Goal: Task Accomplishment & Management: Use online tool/utility

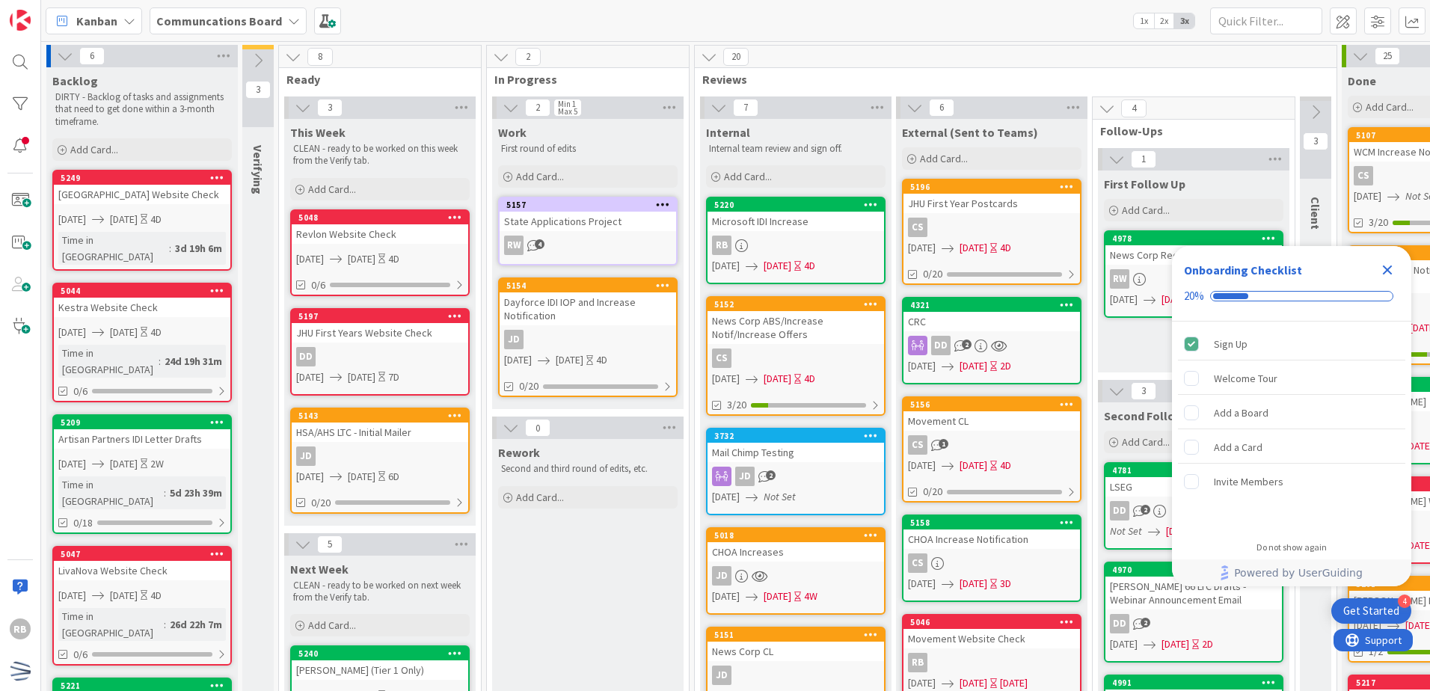
click at [1388, 269] on icon "Close Checklist" at bounding box center [1388, 271] width 10 height 10
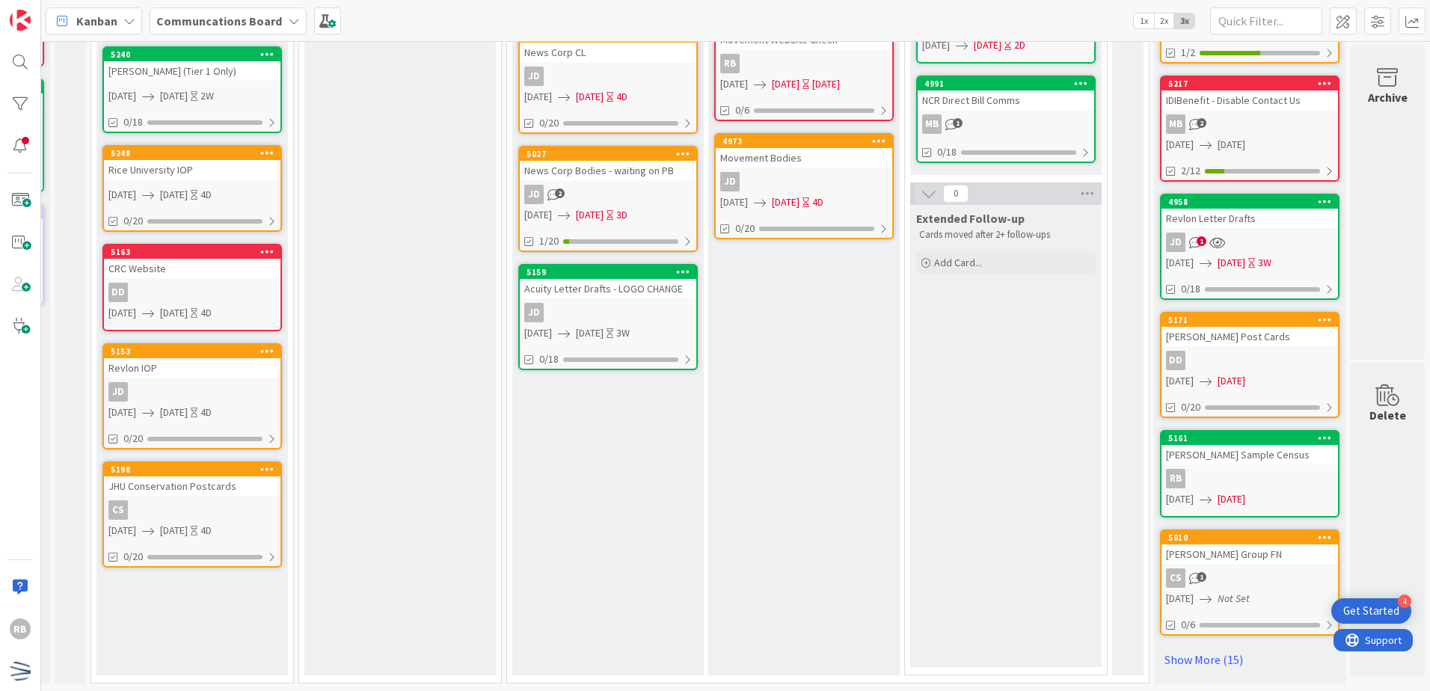
scroll to position [610, 199]
click at [334, 74] on div "Rework Second and third round of edits, etc. Add Card..." at bounding box center [399, 258] width 191 height 836
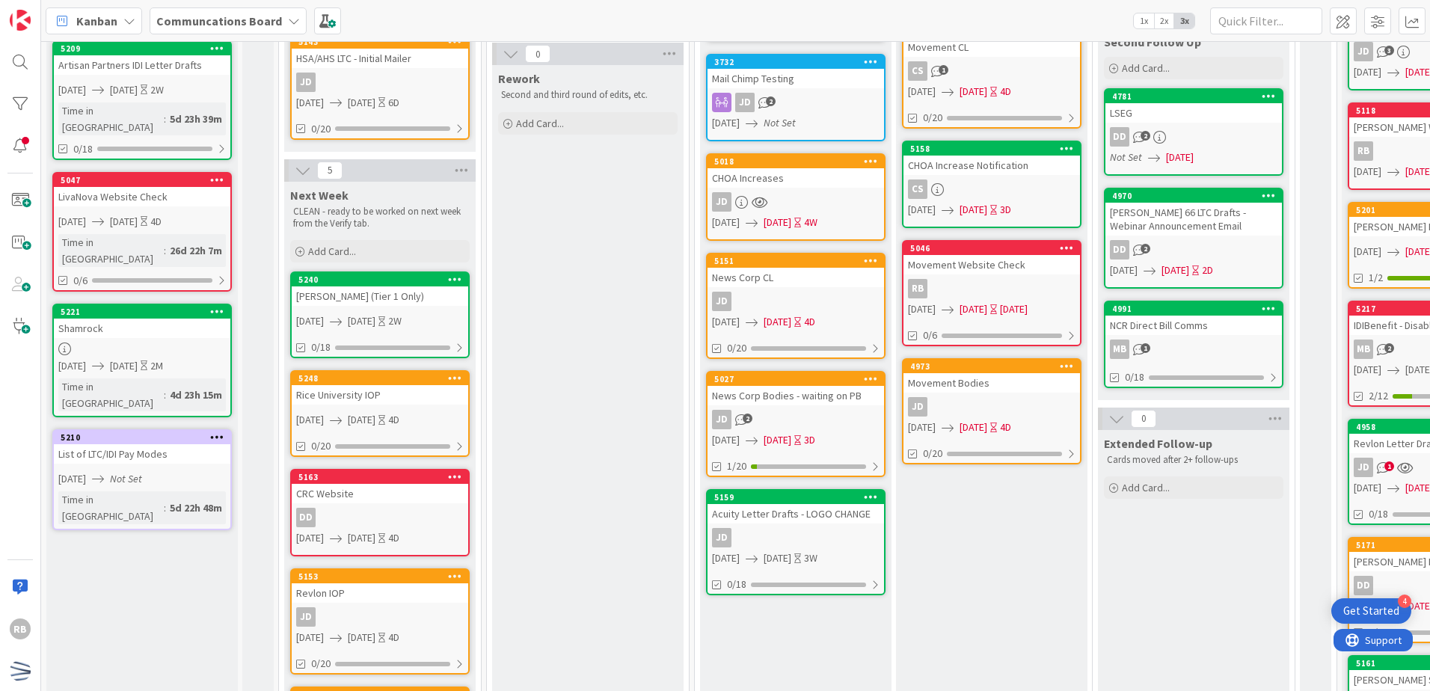
scroll to position [422, 0]
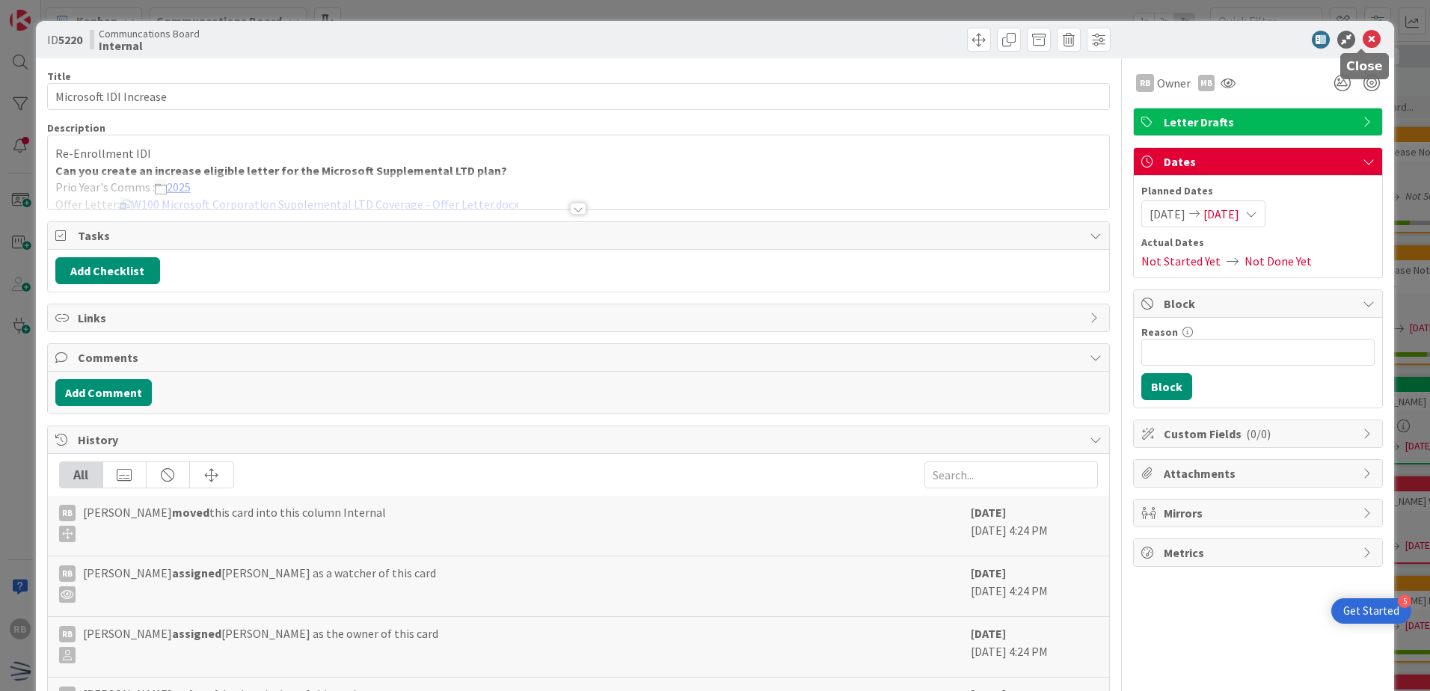
click at [1363, 42] on icon at bounding box center [1372, 40] width 18 height 18
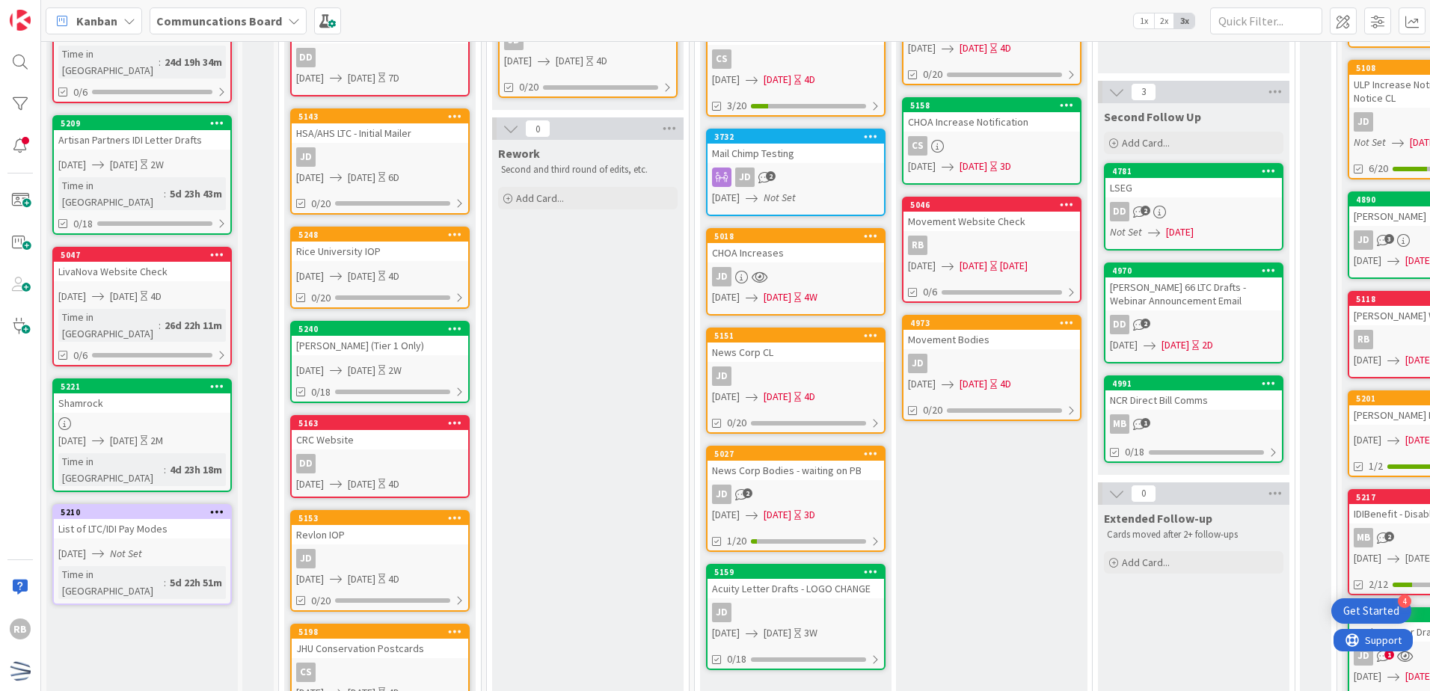
scroll to position [374, 0]
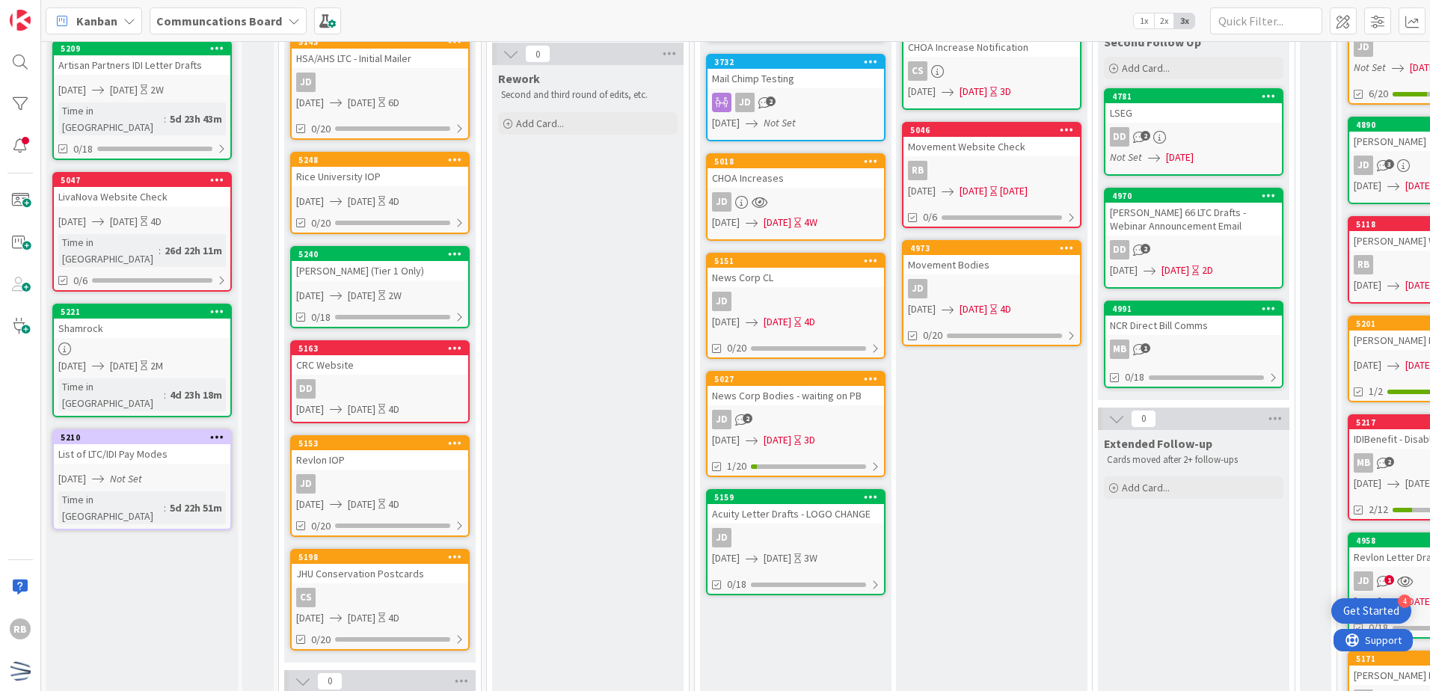
click at [689, 449] on div "2 In Progress 2 Min 1 Max 5 Work First round of edits Add Card... 5157 State Ap…" at bounding box center [587, 288] width 203 height 1234
